Goal: Browse casually

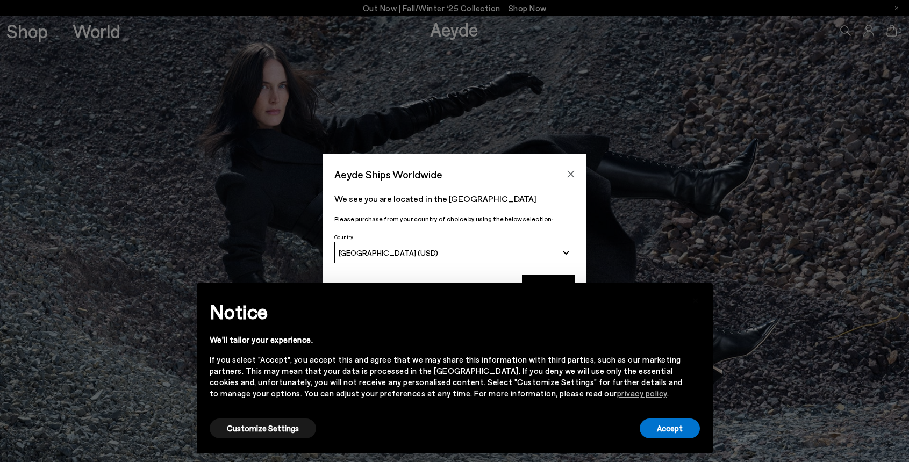
click at [257, 439] on div "Customize Settings" at bounding box center [263, 429] width 106 height 24
click at [266, 430] on button "Customize Settings" at bounding box center [263, 429] width 106 height 20
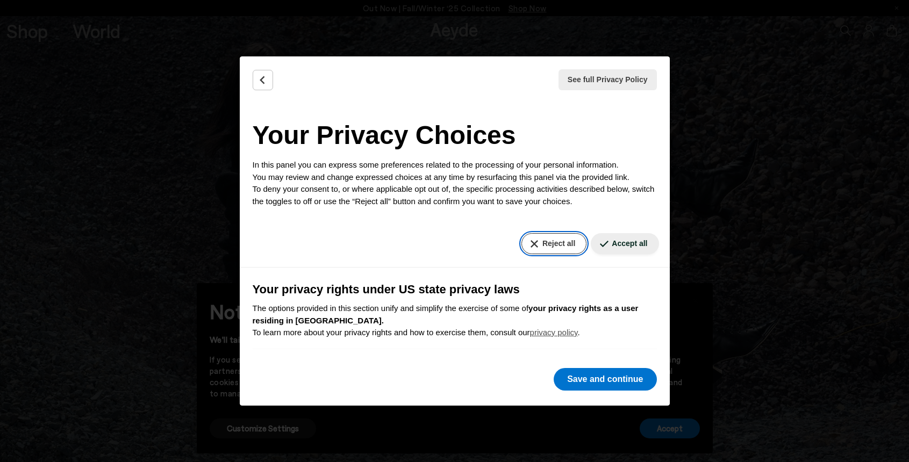
click at [546, 247] on button "Reject all" at bounding box center [553, 243] width 65 height 21
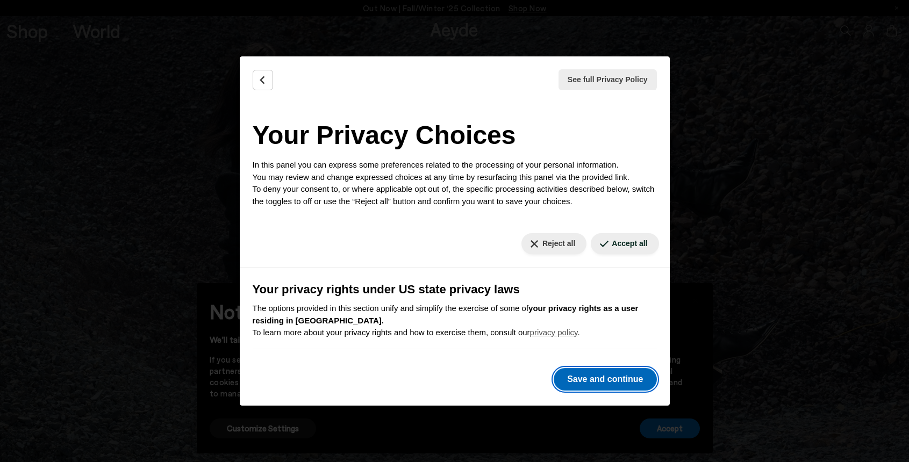
click at [570, 378] on button "Save and continue" at bounding box center [605, 379] width 103 height 23
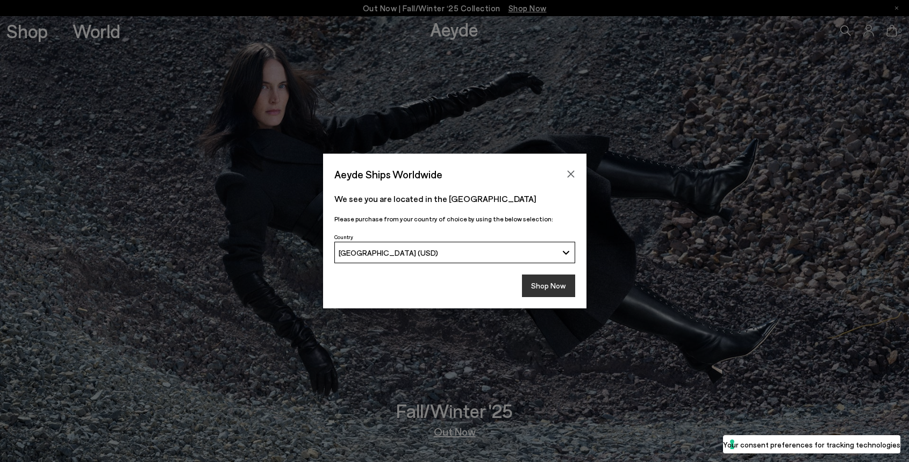
click at [556, 287] on button "Shop Now" at bounding box center [548, 286] width 53 height 23
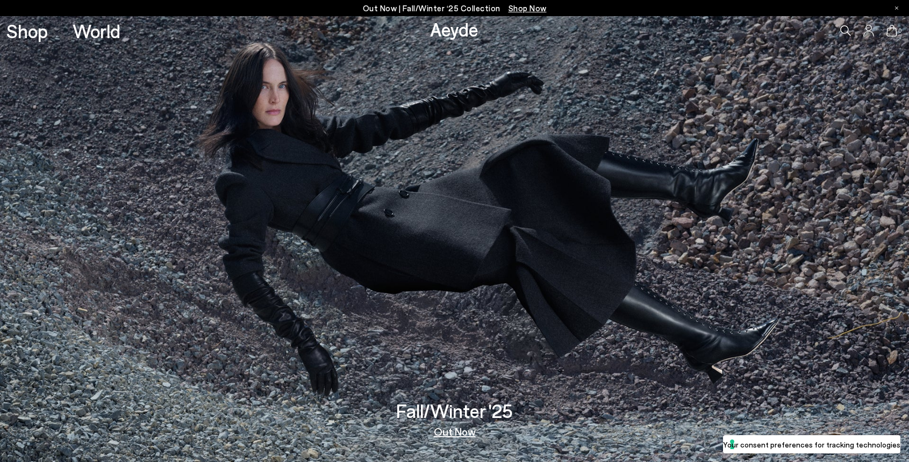
click at [462, 436] on link "Out Now" at bounding box center [455, 431] width 42 height 11
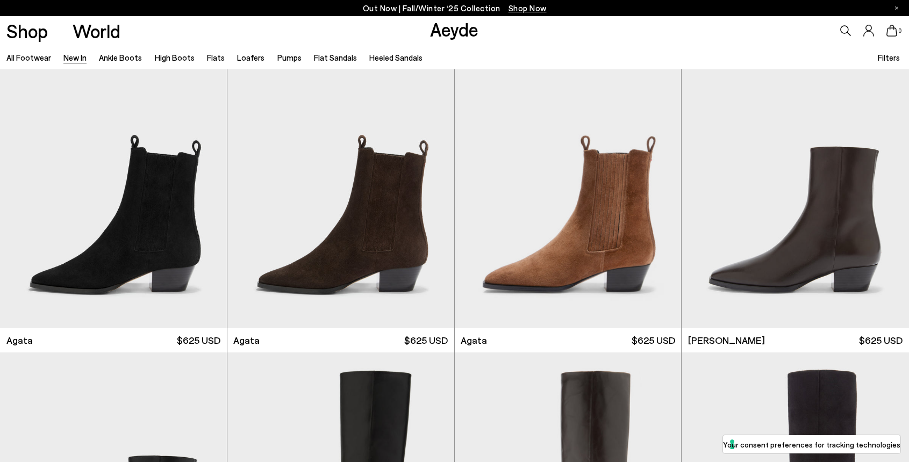
scroll to position [350, 0]
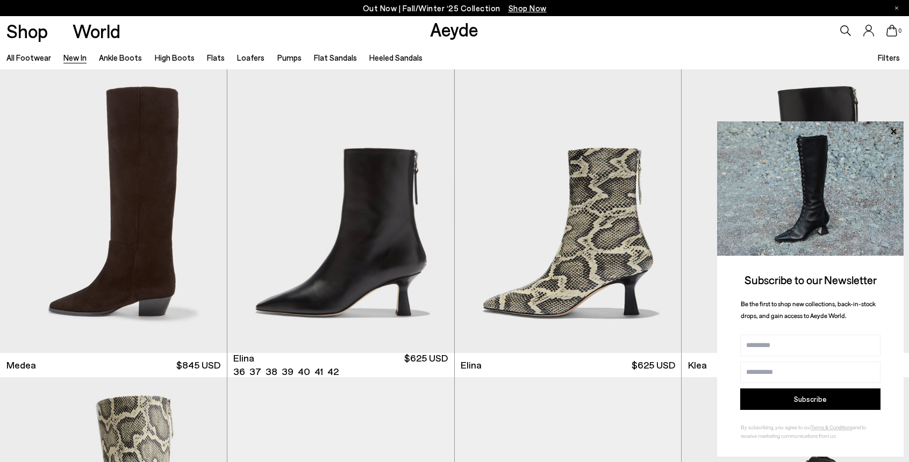
scroll to position [930, 0]
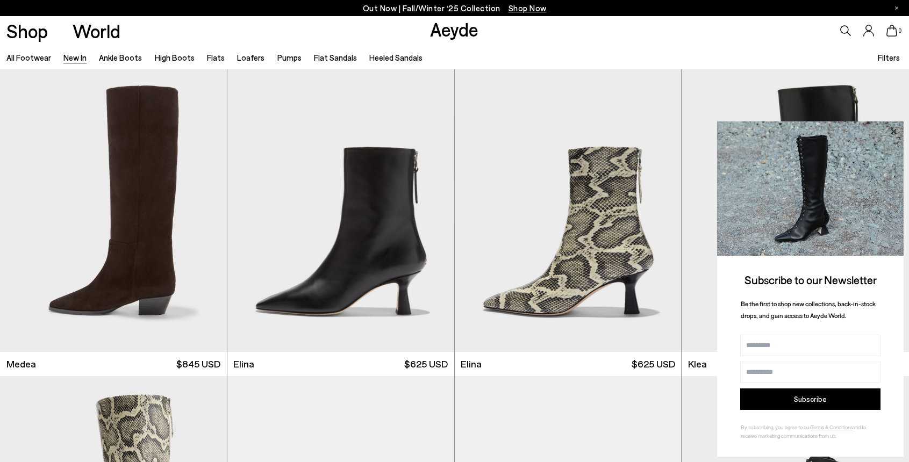
click at [893, 131] on icon at bounding box center [893, 130] width 5 height 5
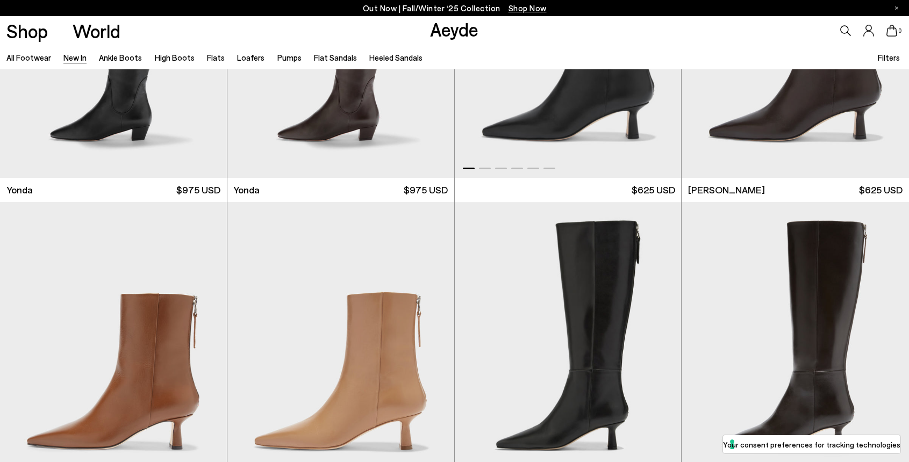
scroll to position [1858, 0]
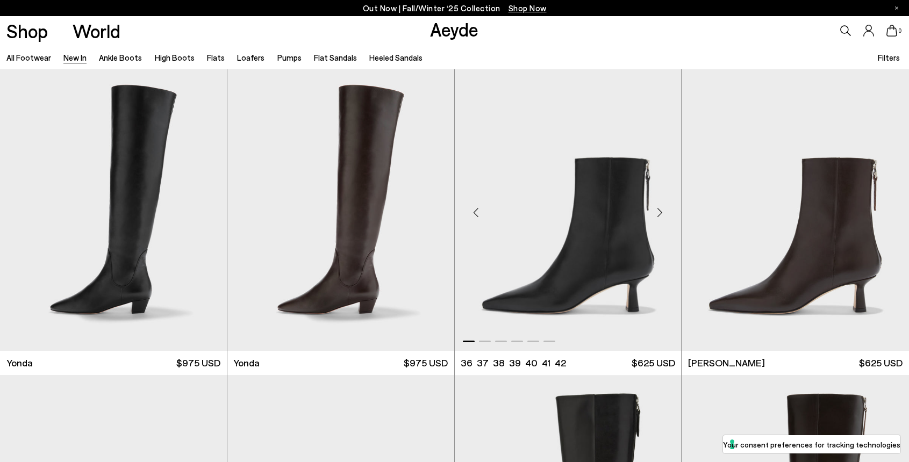
click at [657, 208] on div "Next slide" at bounding box center [659, 213] width 32 height 32
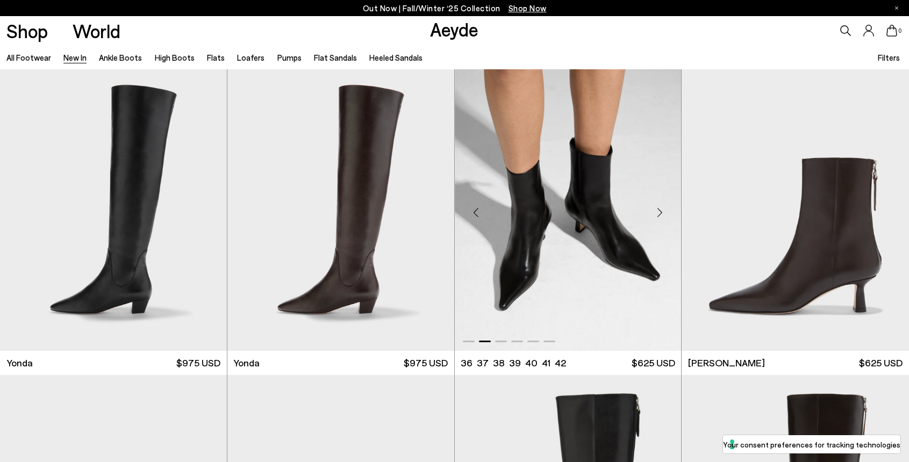
click at [657, 208] on div "Next slide" at bounding box center [659, 213] width 32 height 32
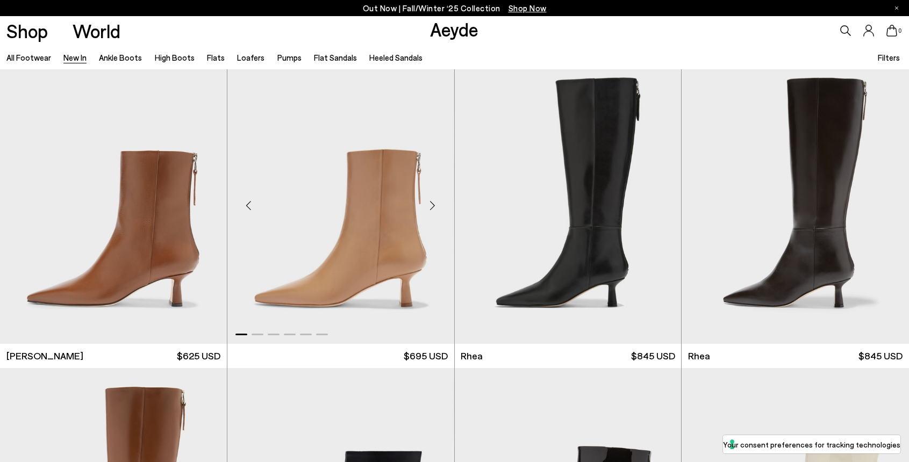
scroll to position [2159, 0]
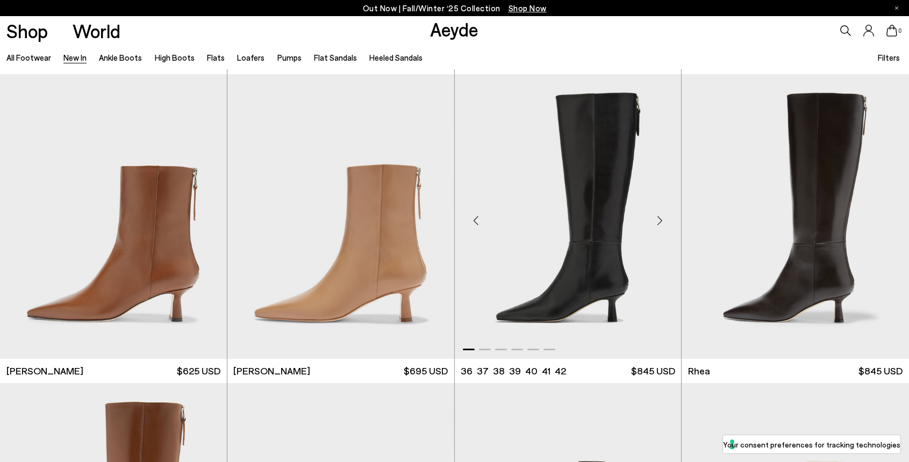
click at [660, 223] on div "Next slide" at bounding box center [659, 221] width 32 height 32
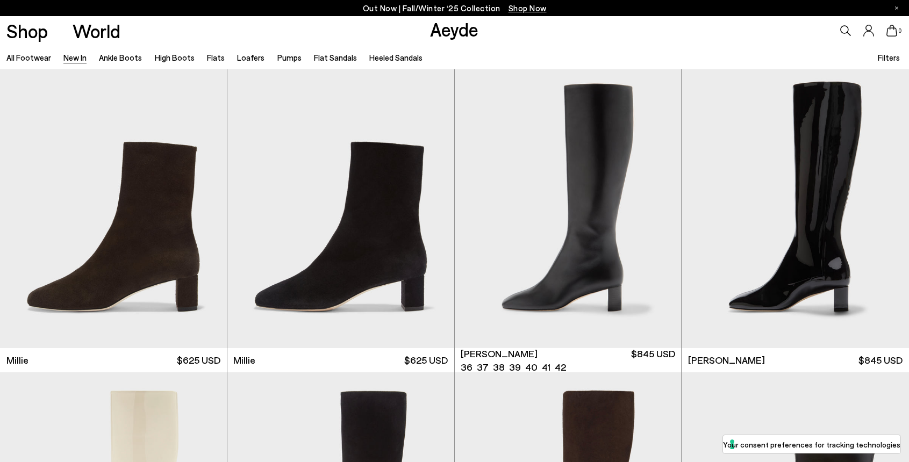
scroll to position [2796, 0]
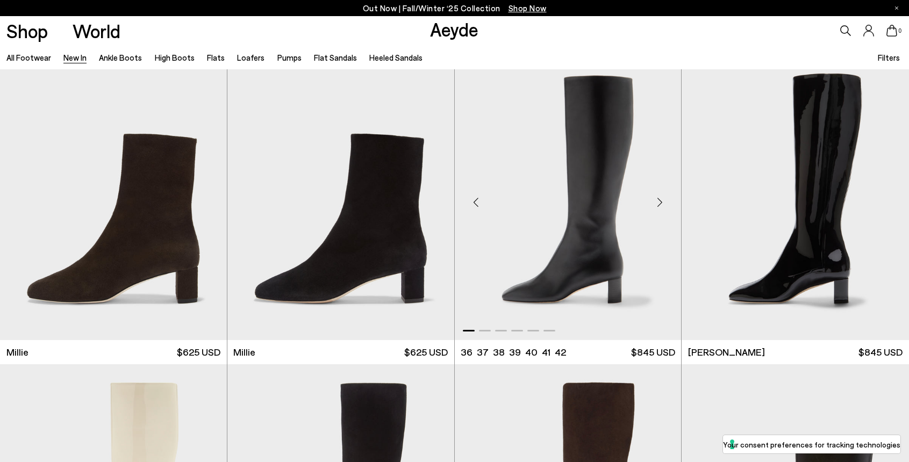
click at [662, 192] on div "Next slide" at bounding box center [659, 202] width 32 height 32
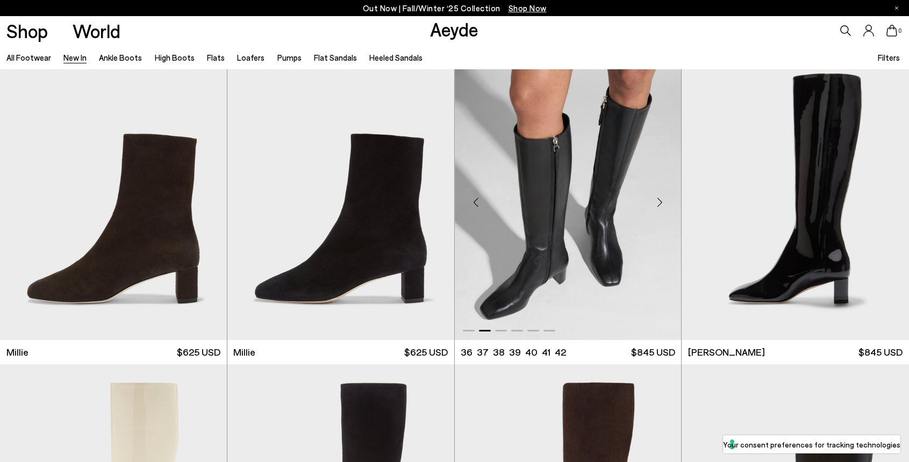
click at [659, 200] on div "Next slide" at bounding box center [659, 202] width 32 height 32
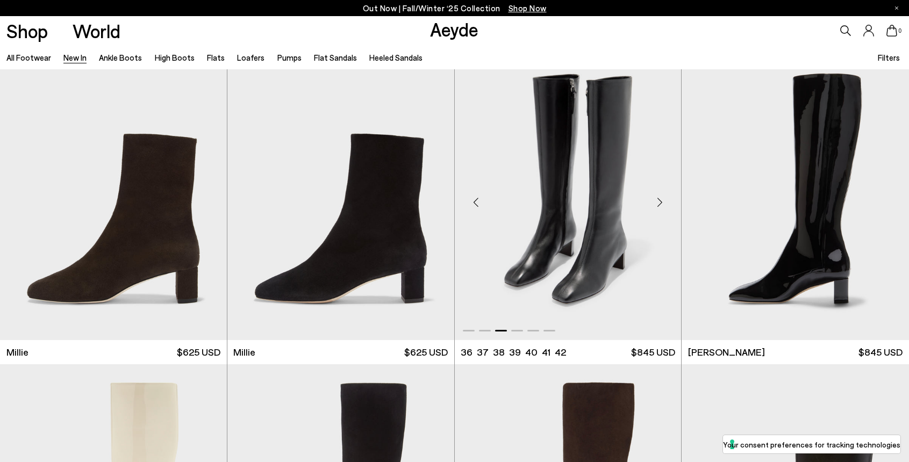
click at [659, 200] on div "Next slide" at bounding box center [659, 202] width 32 height 32
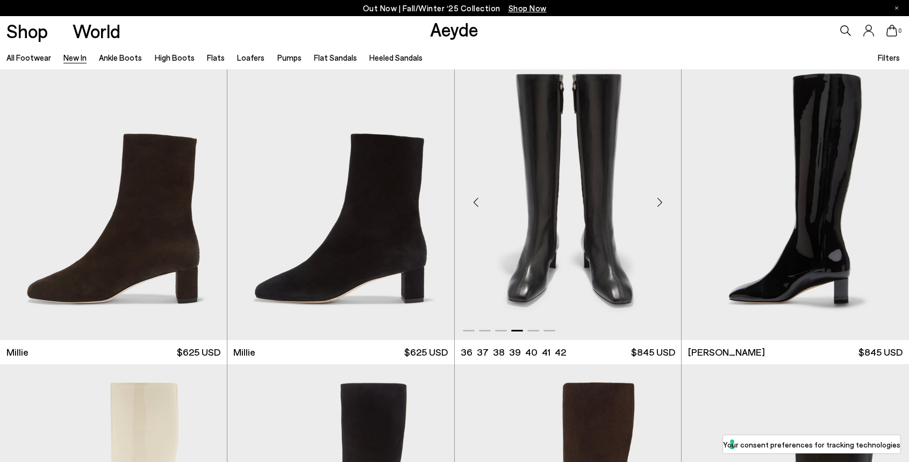
click at [659, 200] on div "Next slide" at bounding box center [659, 202] width 32 height 32
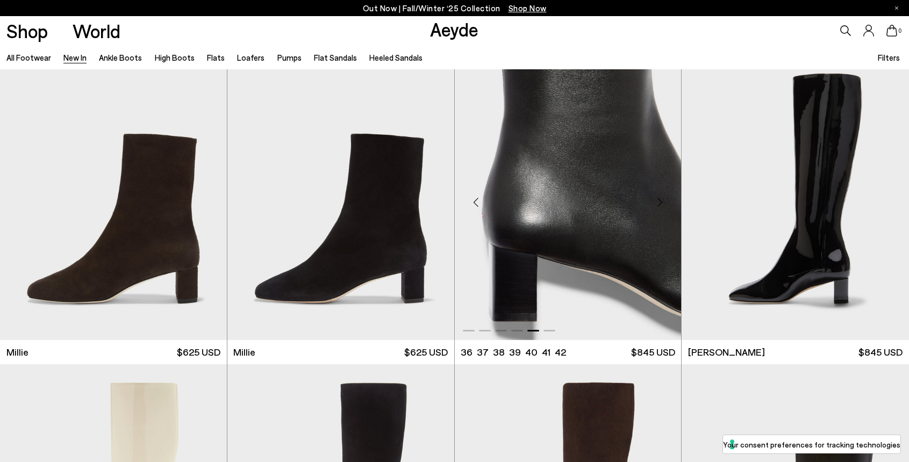
click at [659, 200] on div "Next slide" at bounding box center [659, 202] width 32 height 32
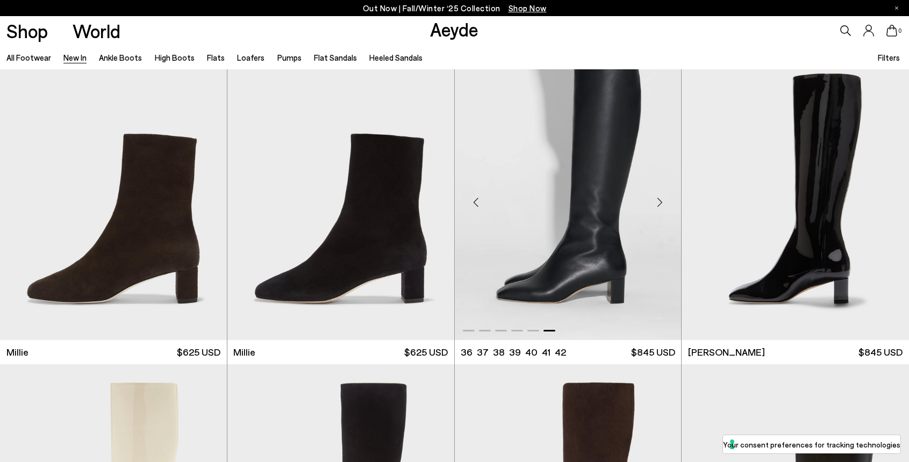
click at [659, 200] on div "Next slide" at bounding box center [659, 202] width 32 height 32
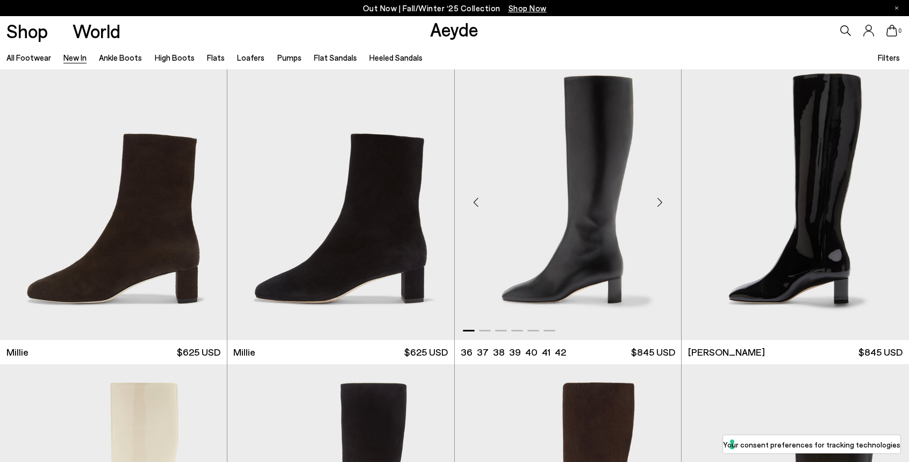
click at [659, 200] on div "Next slide" at bounding box center [659, 202] width 32 height 32
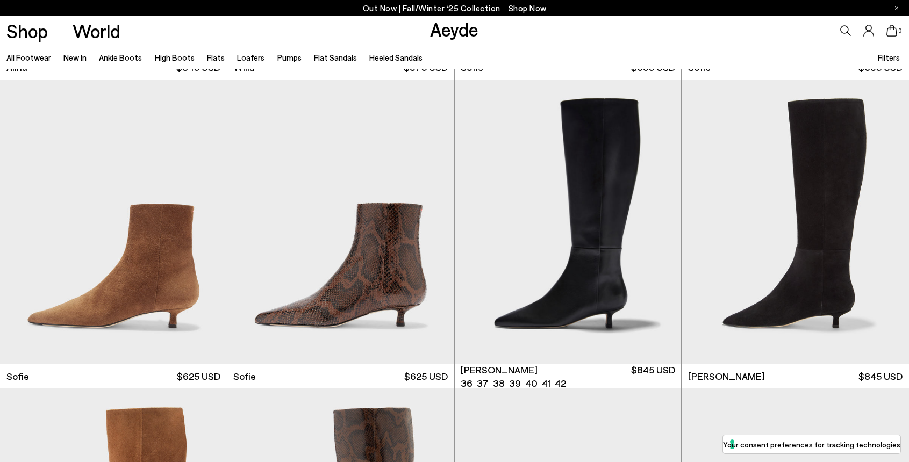
scroll to position [4011, 0]
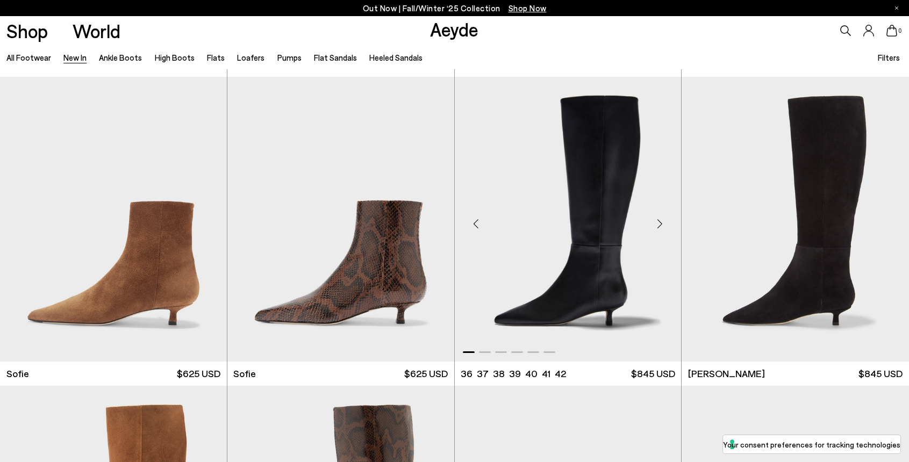
click at [658, 227] on div "Next slide" at bounding box center [659, 223] width 32 height 32
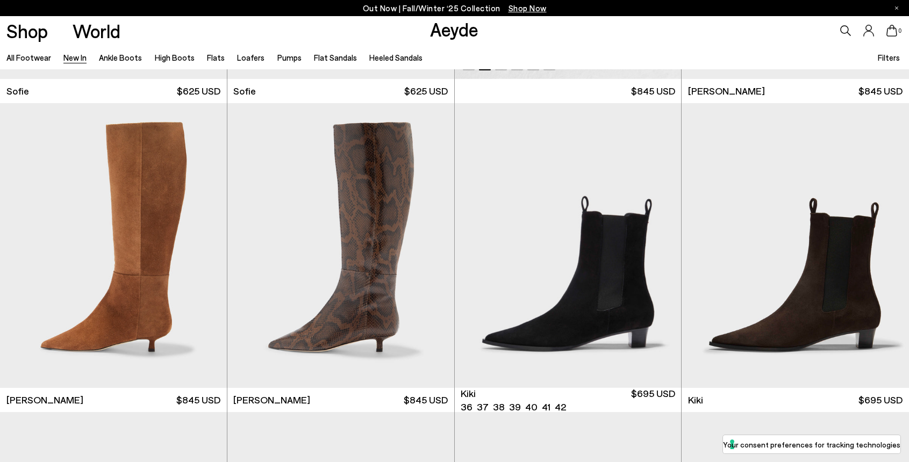
scroll to position [4294, 0]
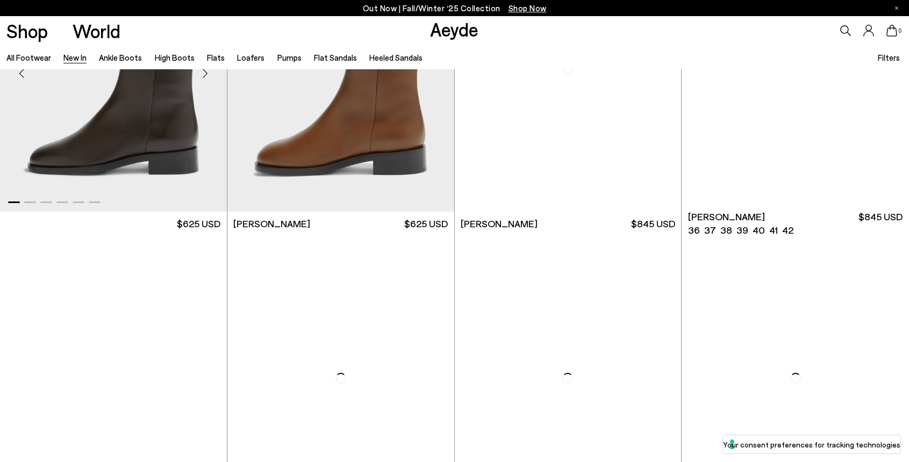
scroll to position [5532, 0]
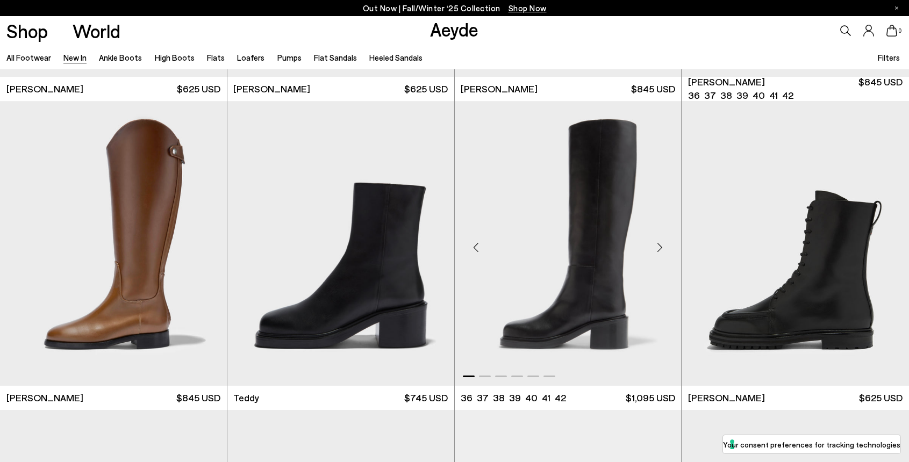
click at [661, 244] on div "Next slide" at bounding box center [659, 248] width 32 height 32
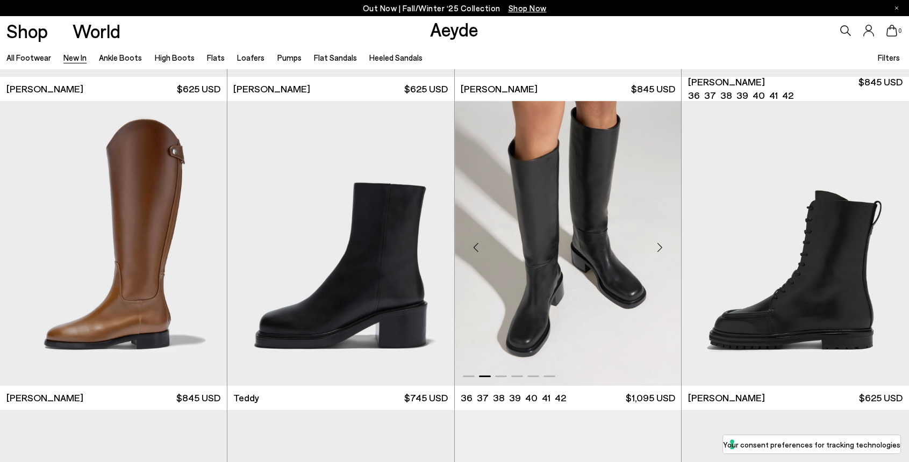
click at [661, 244] on div "Next slide" at bounding box center [659, 248] width 32 height 32
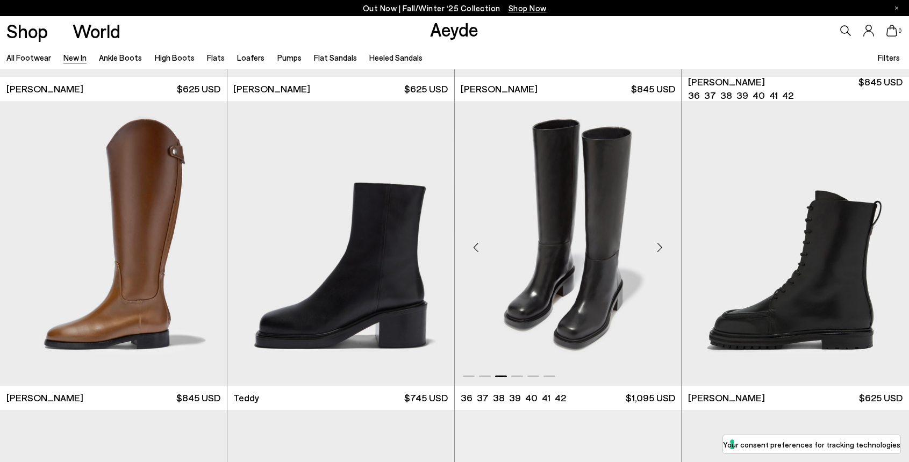
click at [661, 244] on div "Next slide" at bounding box center [659, 248] width 32 height 32
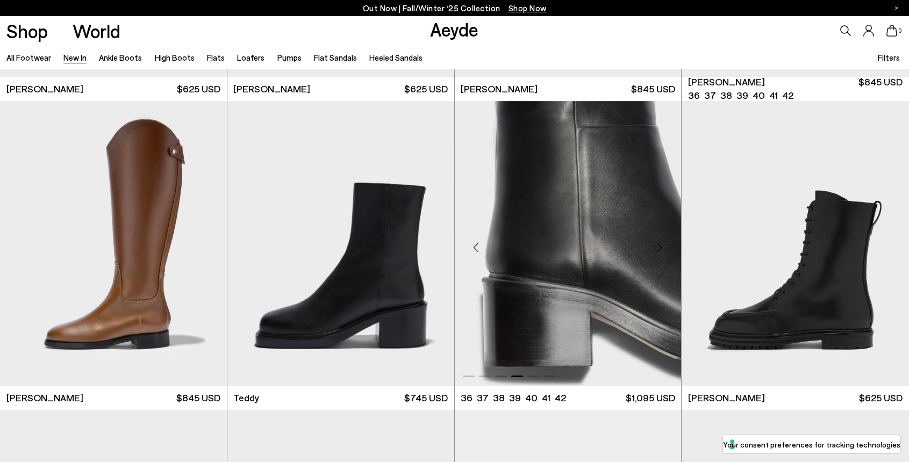
click at [661, 244] on div "Next slide" at bounding box center [659, 248] width 32 height 32
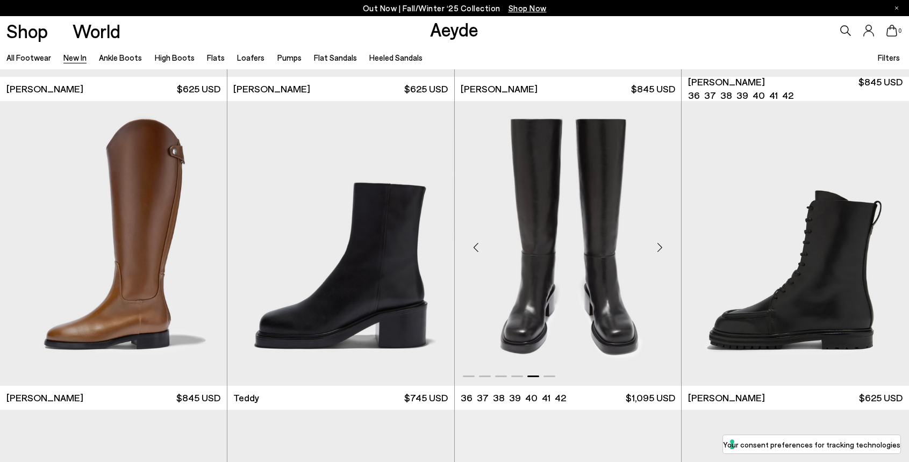
click at [661, 244] on div "Next slide" at bounding box center [659, 248] width 32 height 32
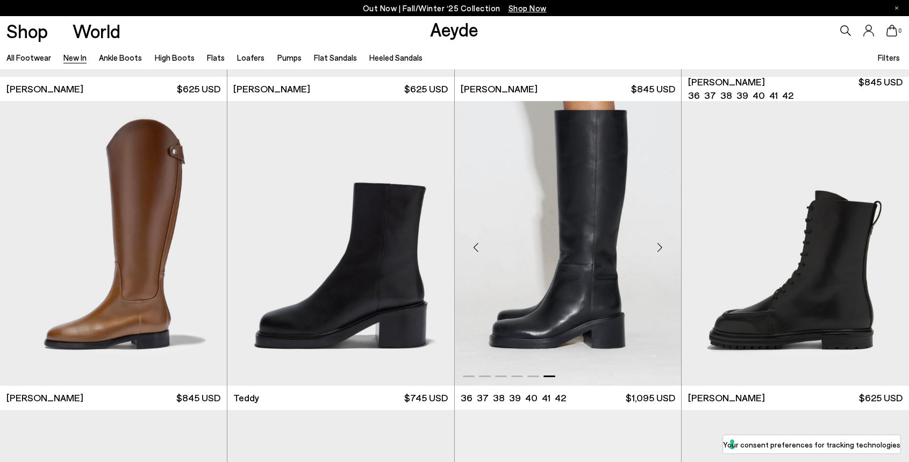
click at [661, 243] on div "Next slide" at bounding box center [659, 248] width 32 height 32
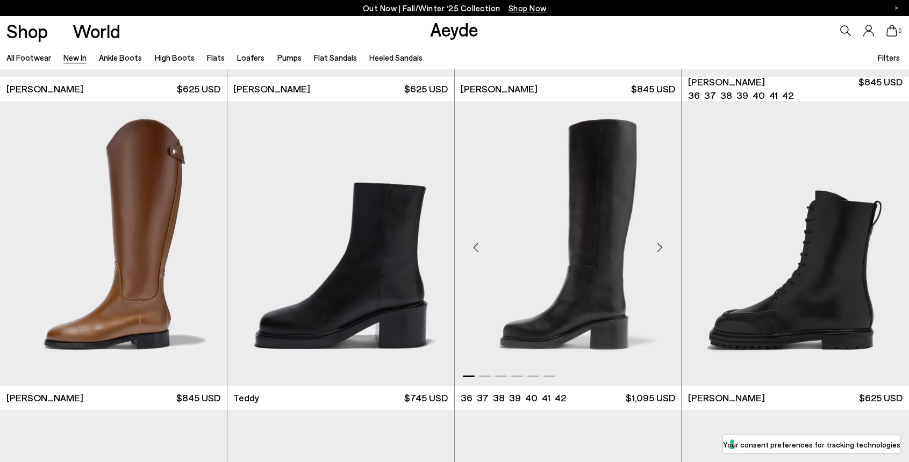
click at [661, 243] on div "Next slide" at bounding box center [659, 248] width 32 height 32
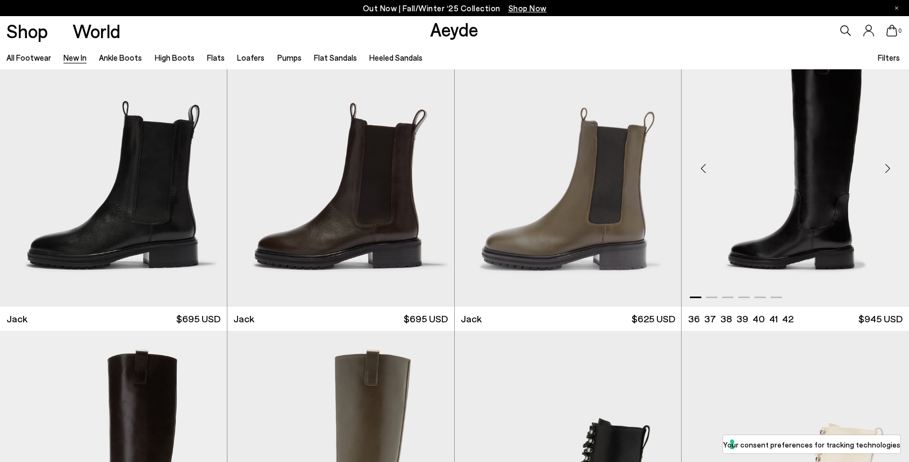
scroll to position [6169, 0]
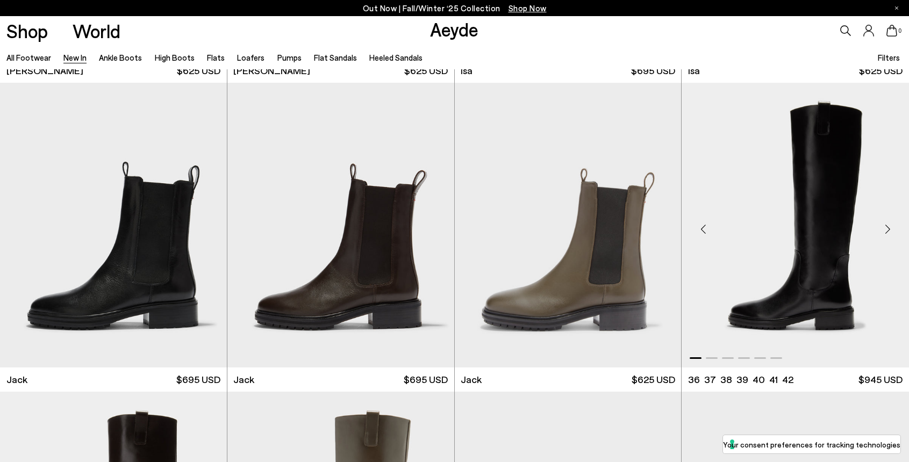
click at [891, 228] on div "Next slide" at bounding box center [887, 229] width 32 height 32
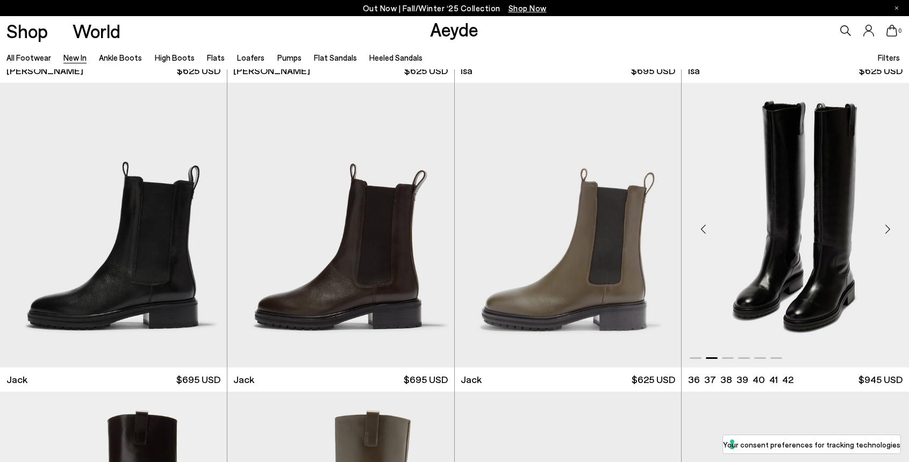
click at [891, 228] on div "Next slide" at bounding box center [887, 229] width 32 height 32
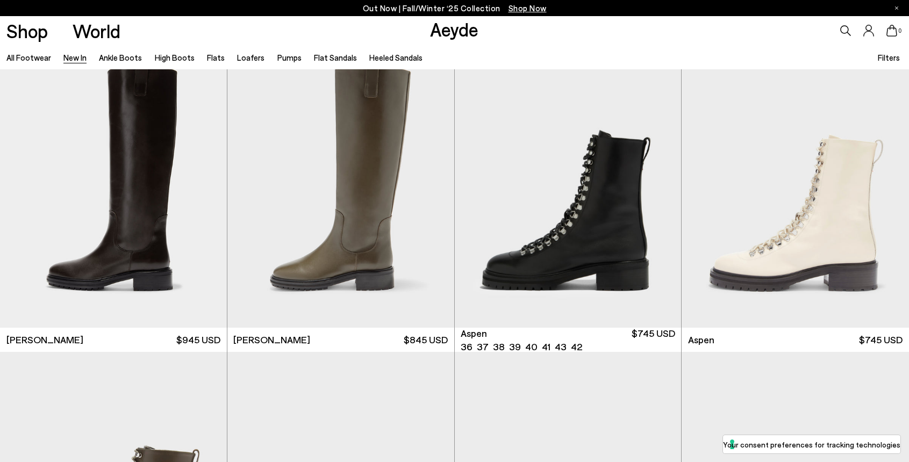
scroll to position [6519, 0]
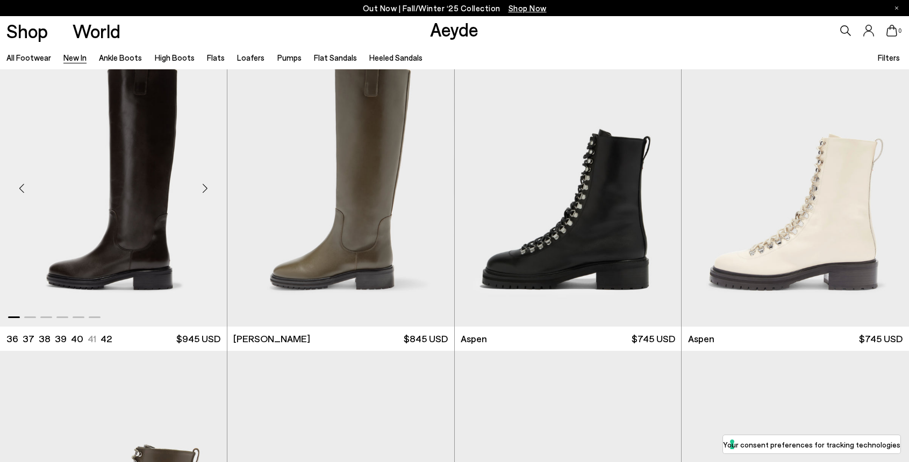
click at [207, 191] on div "Next slide" at bounding box center [205, 189] width 32 height 32
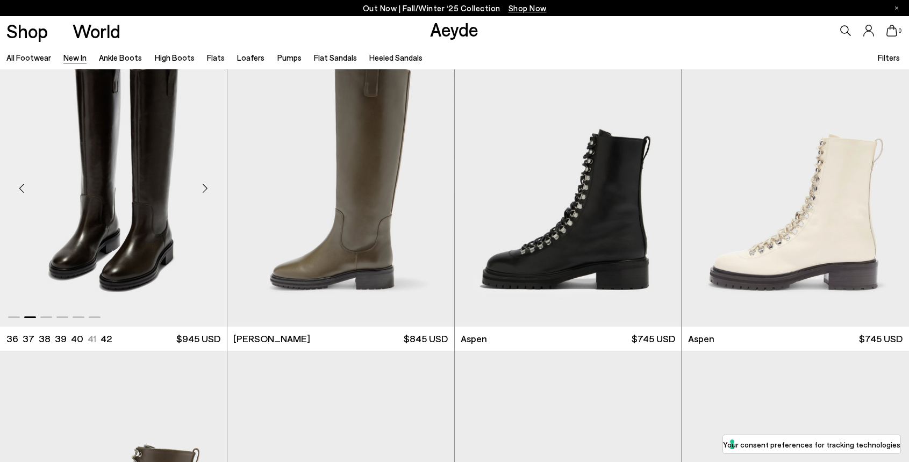
click at [207, 191] on div "Next slide" at bounding box center [205, 189] width 32 height 32
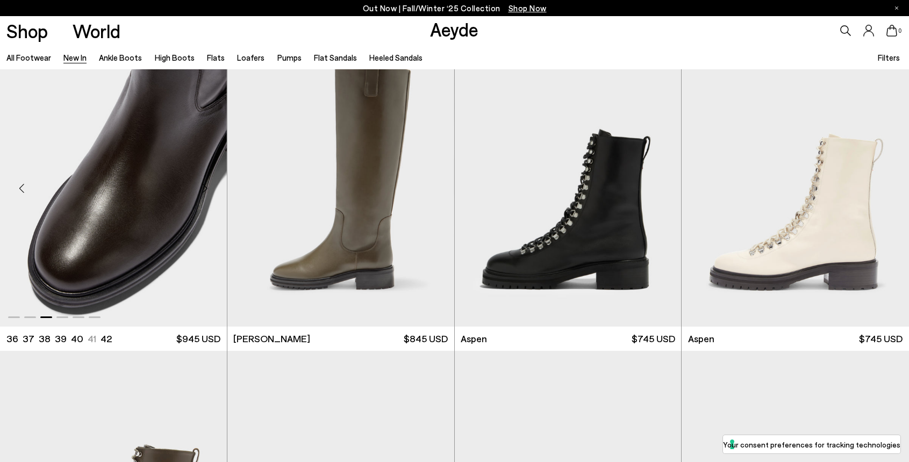
click at [207, 191] on div "Next slide" at bounding box center [205, 189] width 32 height 32
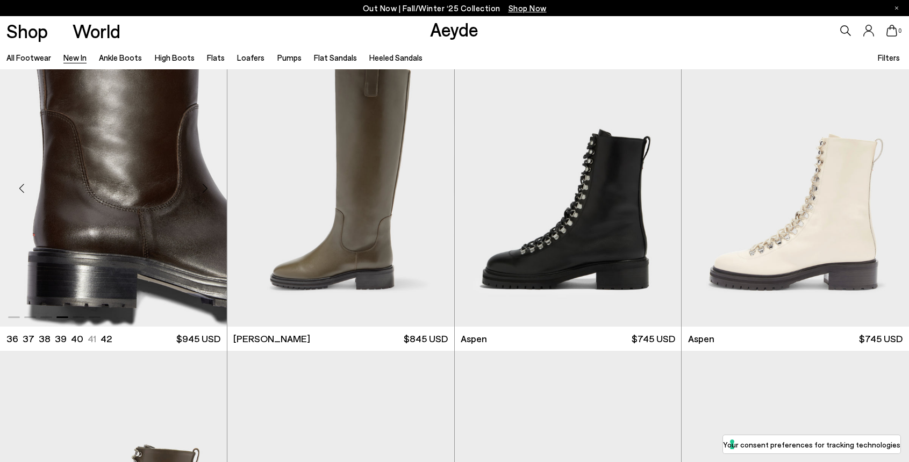
click at [207, 191] on div "Next slide" at bounding box center [205, 189] width 32 height 32
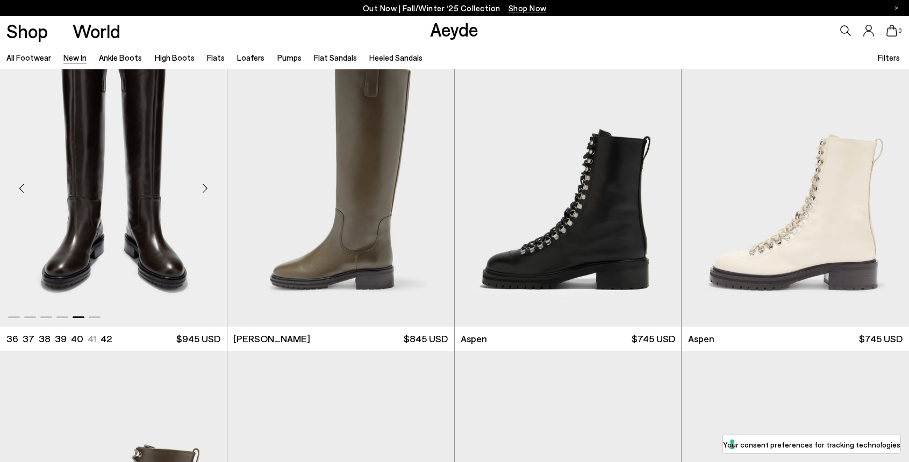
click at [207, 191] on div "Next slide" at bounding box center [205, 189] width 32 height 32
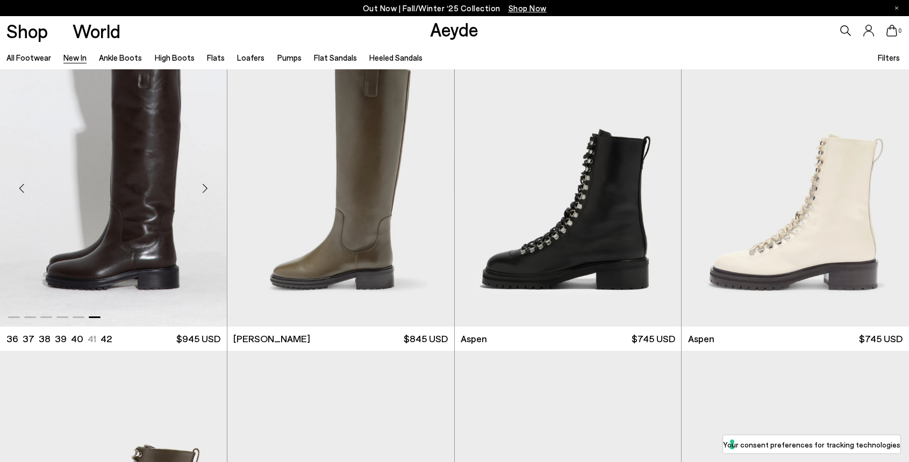
click at [207, 191] on div "Next slide" at bounding box center [205, 189] width 32 height 32
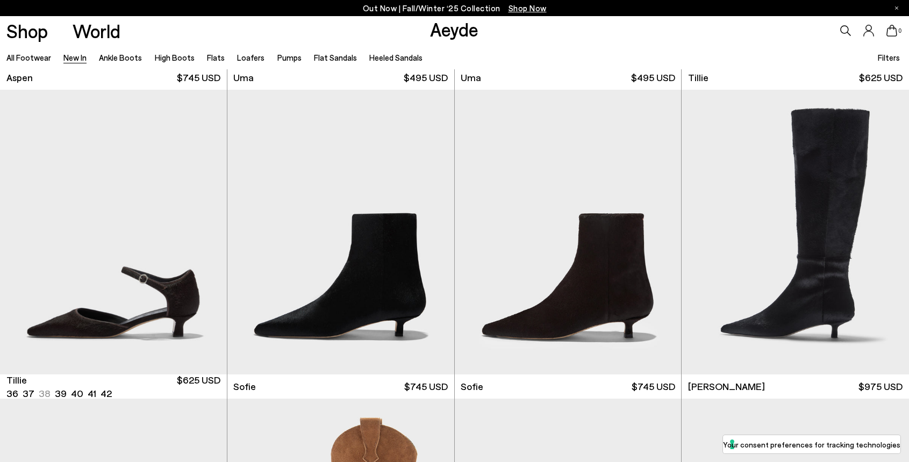
scroll to position [7093, 0]
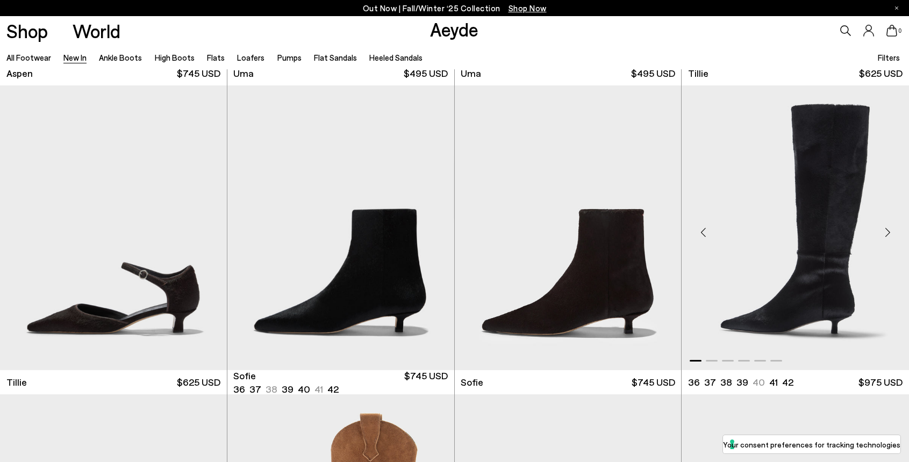
click at [883, 235] on div "Next slide" at bounding box center [887, 232] width 32 height 32
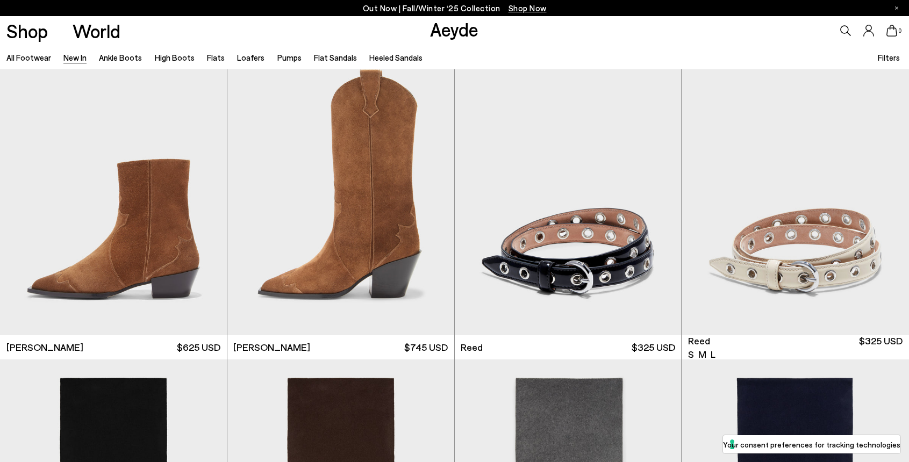
scroll to position [7436, 0]
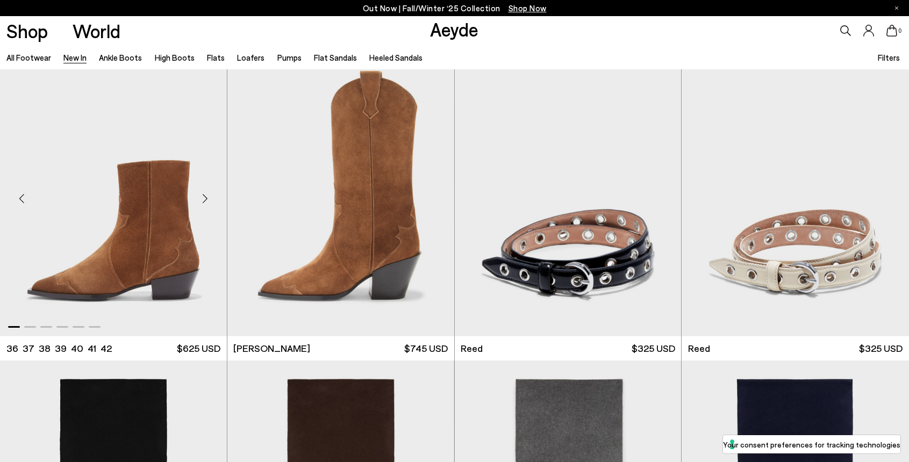
click at [207, 201] on div "Next slide" at bounding box center [205, 198] width 32 height 32
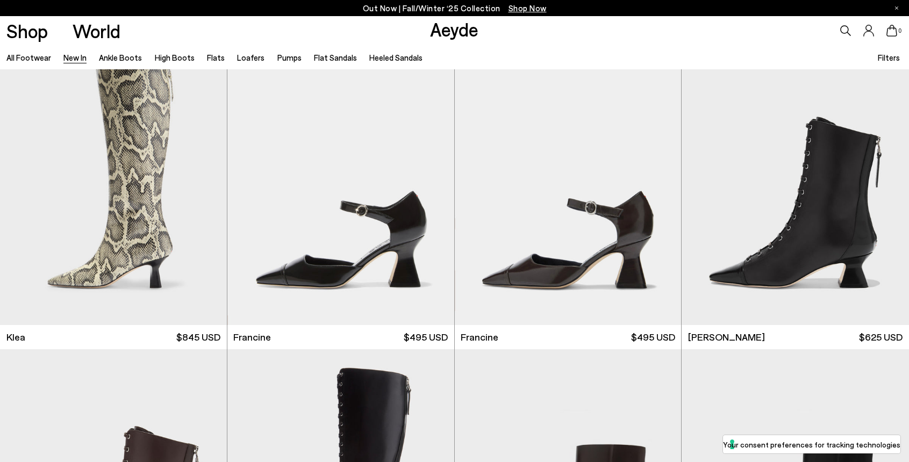
scroll to position [94, 0]
